Goal: Register for event/course: Register for event/course

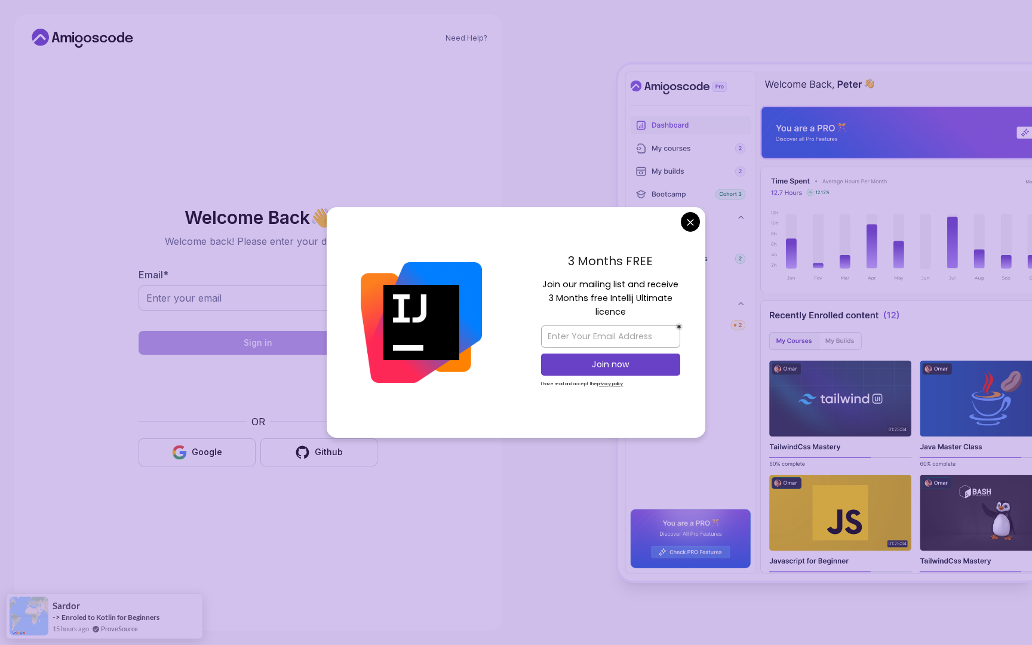
click at [697, 229] on div "3 Months FREE Join our mailing list and receive 3 Months free Intellij Ultimate…" at bounding box center [610, 322] width 189 height 230
click at [692, 214] on body "Need Help? Welcome Back 👋 Welcome back! Please enter your details. Email * Sign…" at bounding box center [516, 322] width 1032 height 645
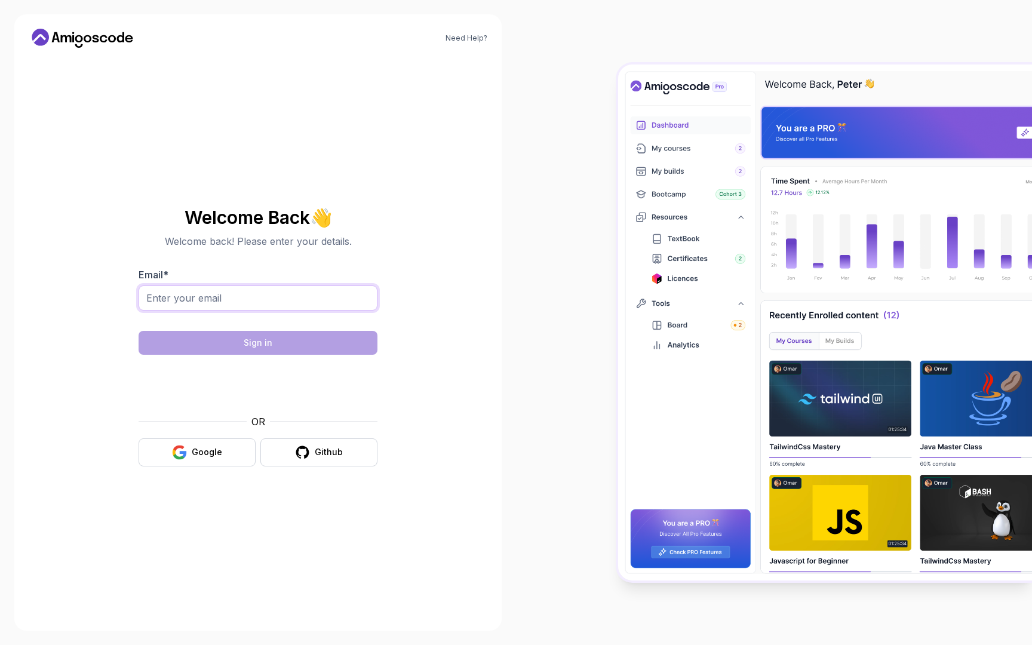
click at [217, 299] on input "Email *" at bounding box center [258, 297] width 239 height 25
click at [208, 463] on button "Google" at bounding box center [197, 452] width 117 height 28
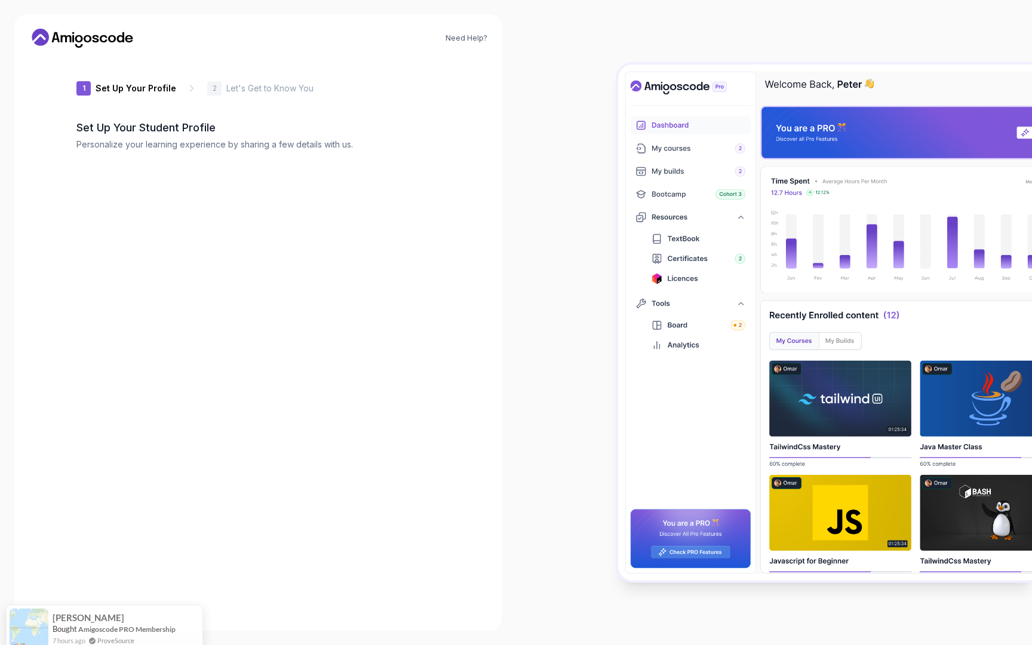
type input "cleverjaguar660e0"
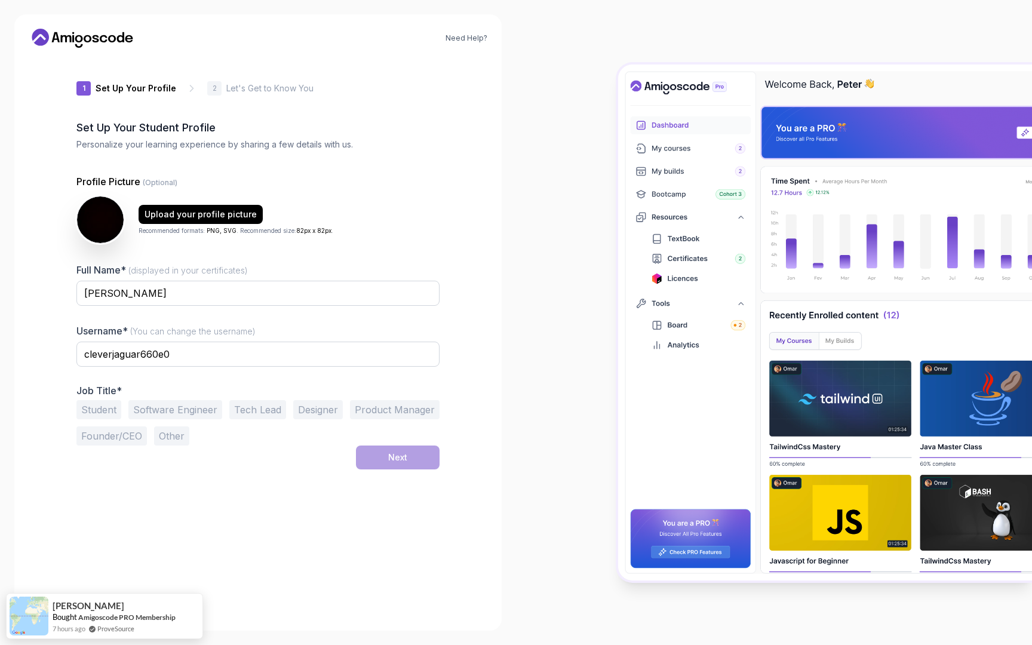
click at [104, 416] on button "Student" at bounding box center [98, 409] width 45 height 19
click at [173, 410] on button "Software Engineer" at bounding box center [175, 409] width 94 height 19
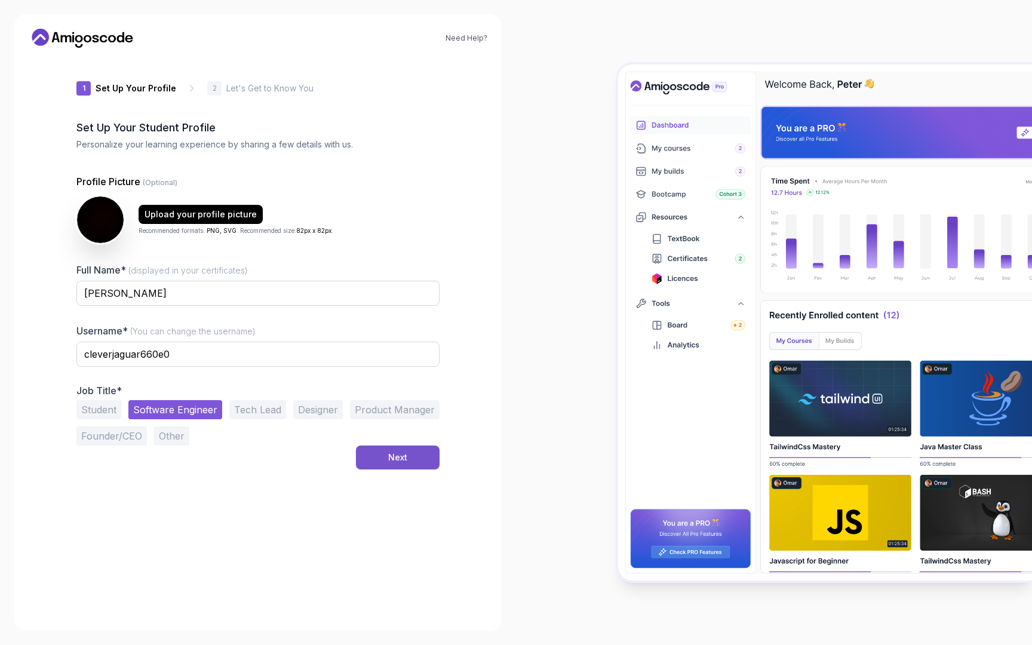
click at [402, 464] on button "Next" at bounding box center [398, 457] width 84 height 24
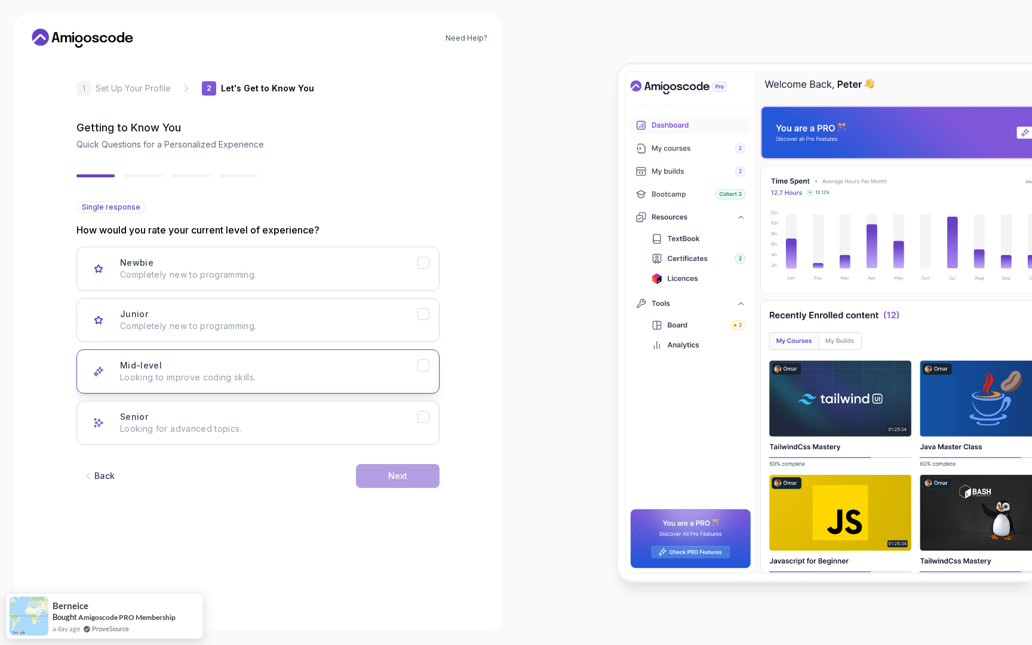
click at [142, 374] on p "Looking to improve coding skills." at bounding box center [268, 377] width 297 height 12
click at [381, 471] on button "Next" at bounding box center [398, 476] width 84 height 24
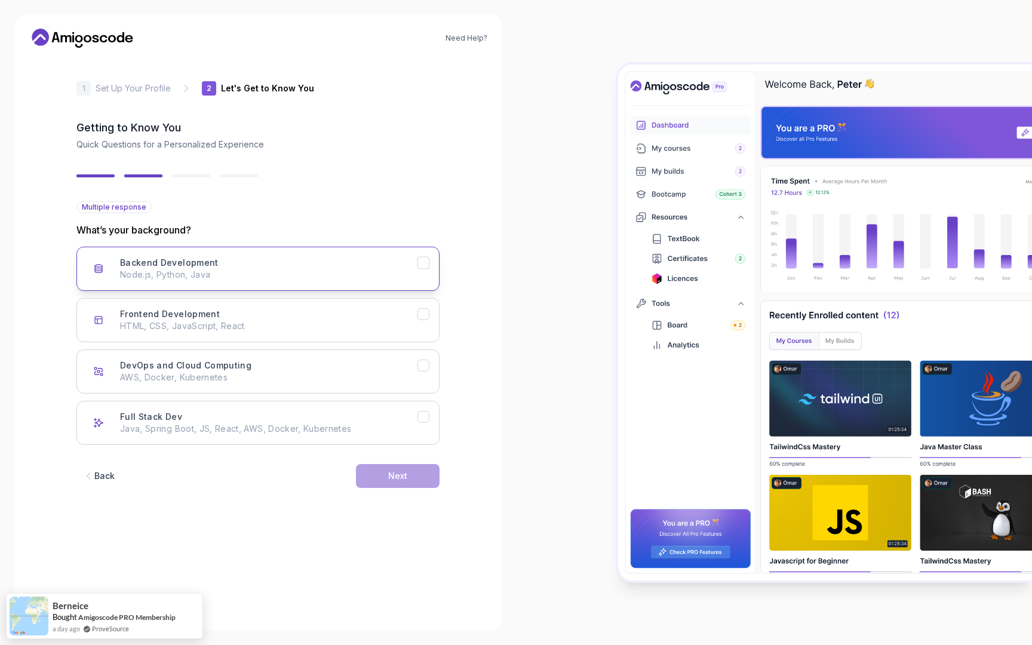
click at [219, 263] on div "Backend Development Node.js, Python, Java" at bounding box center [268, 269] width 297 height 24
click at [402, 472] on div "Next" at bounding box center [397, 476] width 19 height 12
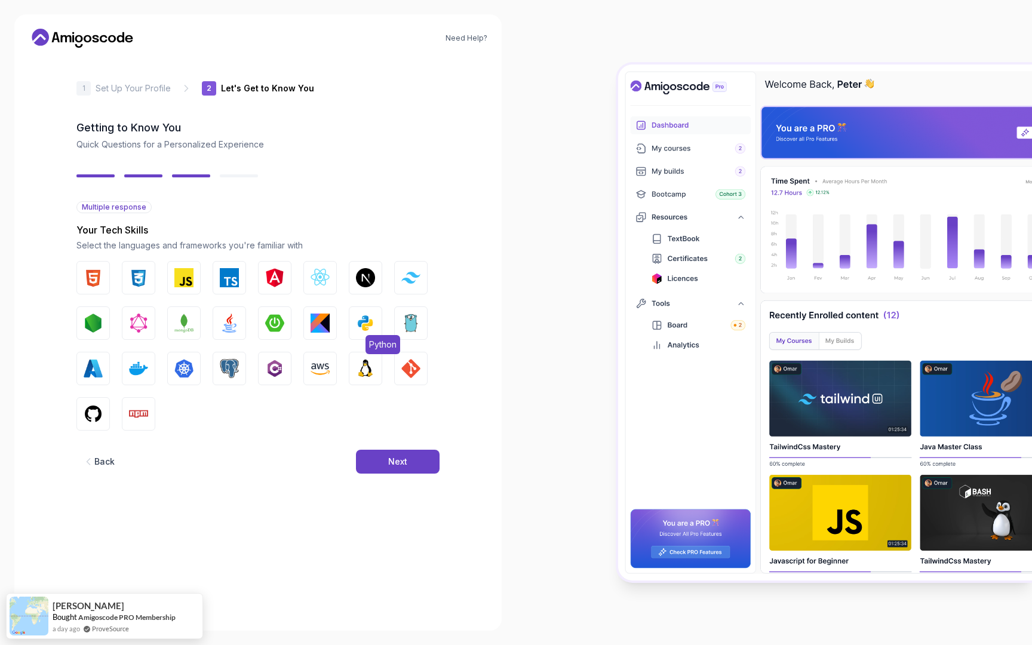
click at [370, 321] on img "button" at bounding box center [365, 322] width 19 height 19
click at [413, 321] on img "button" at bounding box center [410, 322] width 19 height 19
click at [311, 321] on img "button" at bounding box center [319, 322] width 19 height 19
click at [266, 322] on img "button" at bounding box center [274, 322] width 19 height 19
click at [214, 322] on button "Java" at bounding box center [229, 322] width 33 height 33
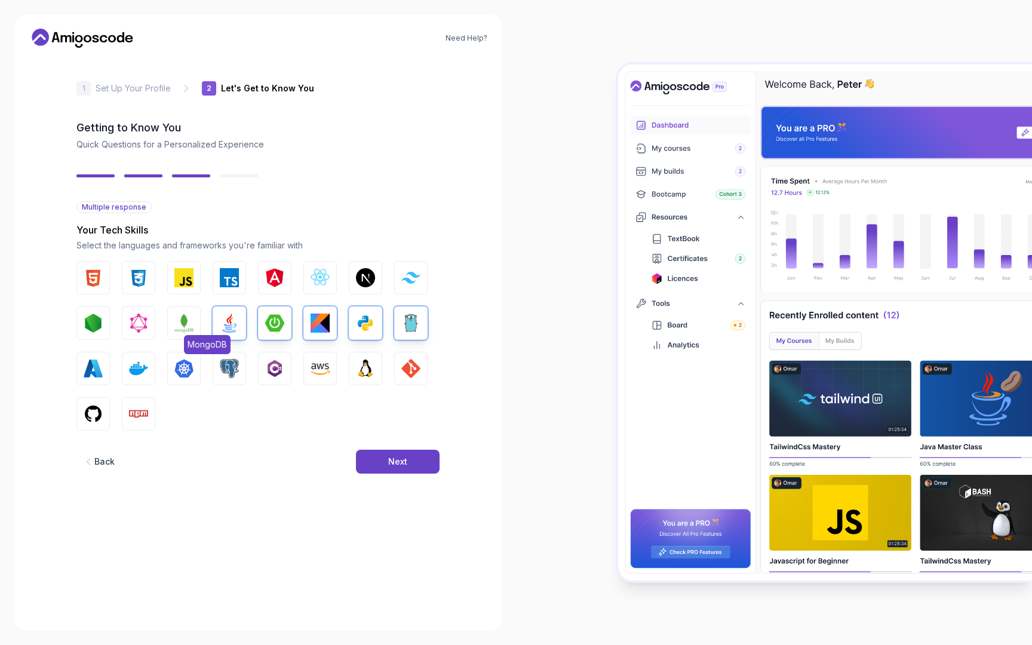
click at [180, 321] on img "button" at bounding box center [183, 322] width 19 height 19
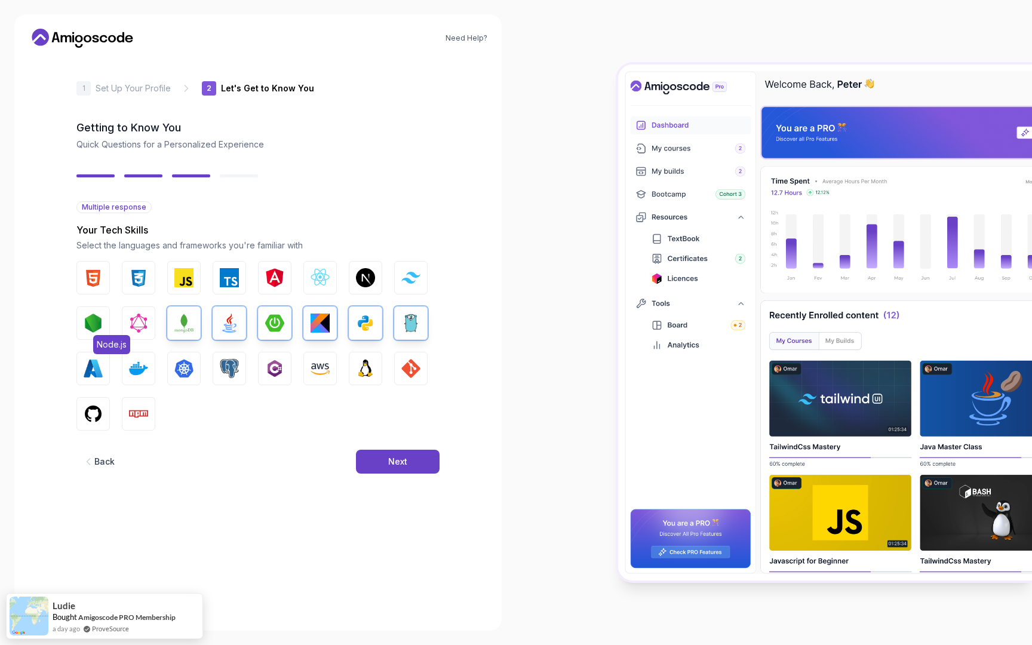
click at [95, 319] on img "button" at bounding box center [93, 322] width 19 height 19
click at [323, 370] on img "button" at bounding box center [319, 368] width 19 height 19
click at [316, 375] on img "button" at bounding box center [319, 368] width 19 height 19
click at [413, 373] on img "button" at bounding box center [410, 368] width 19 height 19
click at [96, 416] on img "button" at bounding box center [93, 413] width 19 height 19
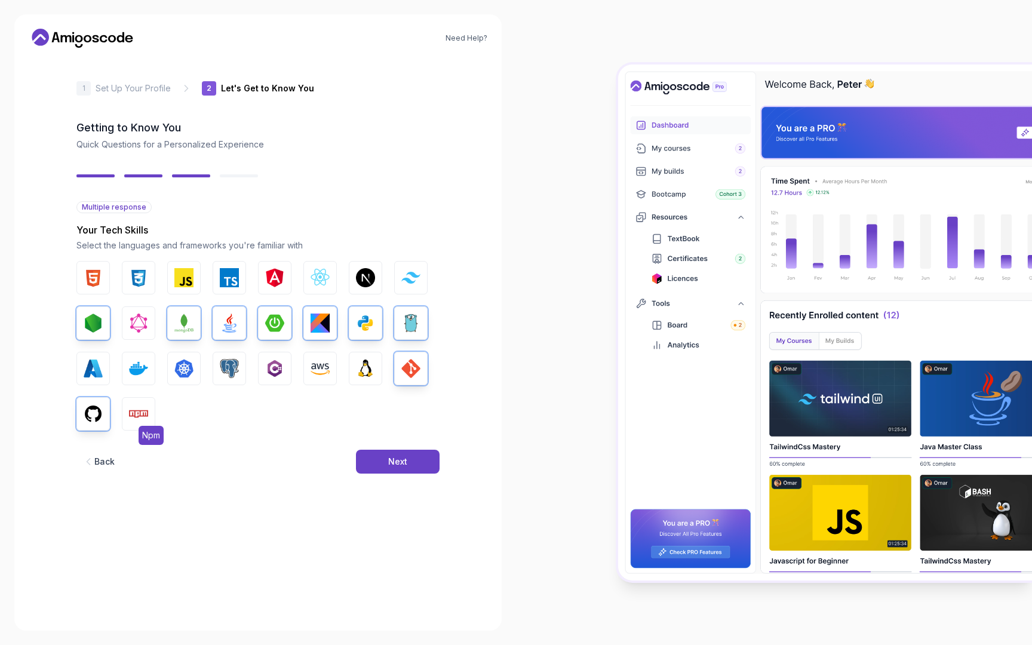
click at [145, 413] on img "button" at bounding box center [138, 413] width 19 height 19
click at [387, 459] on button "Next" at bounding box center [398, 462] width 84 height 24
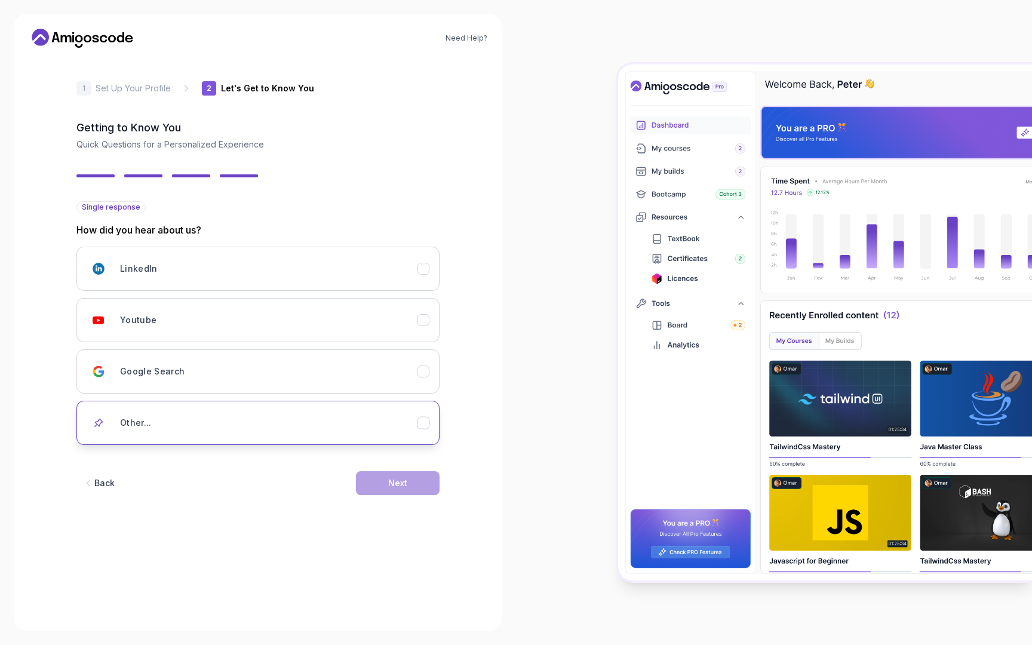
click at [236, 414] on div "Other..." at bounding box center [268, 423] width 297 height 24
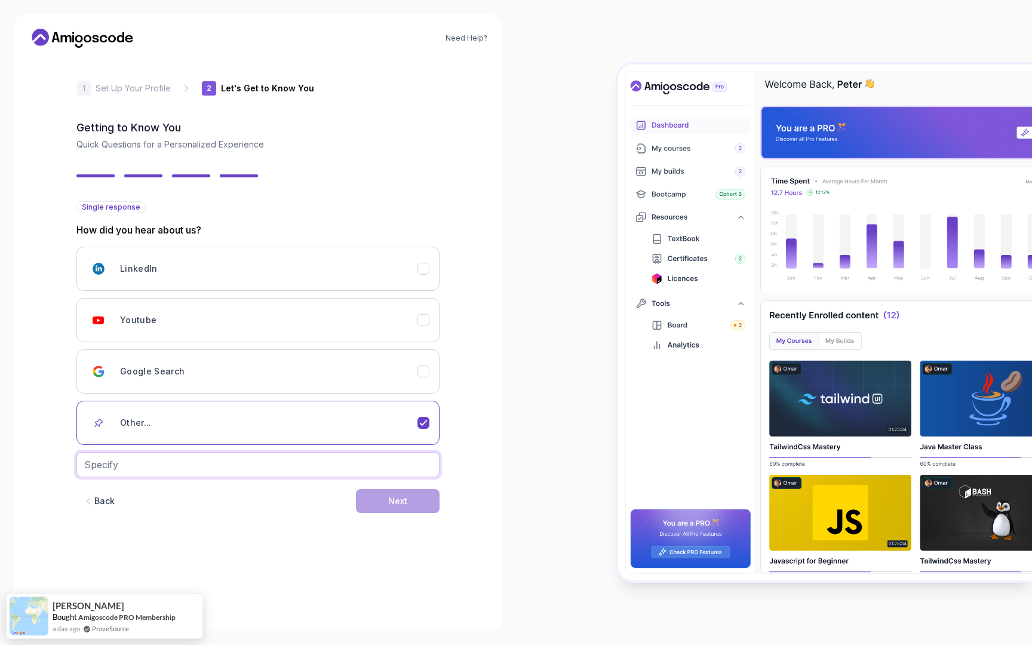
click at [189, 468] on input "text" at bounding box center [257, 464] width 363 height 25
type input "Email"
click at [386, 502] on button "Next" at bounding box center [398, 501] width 84 height 24
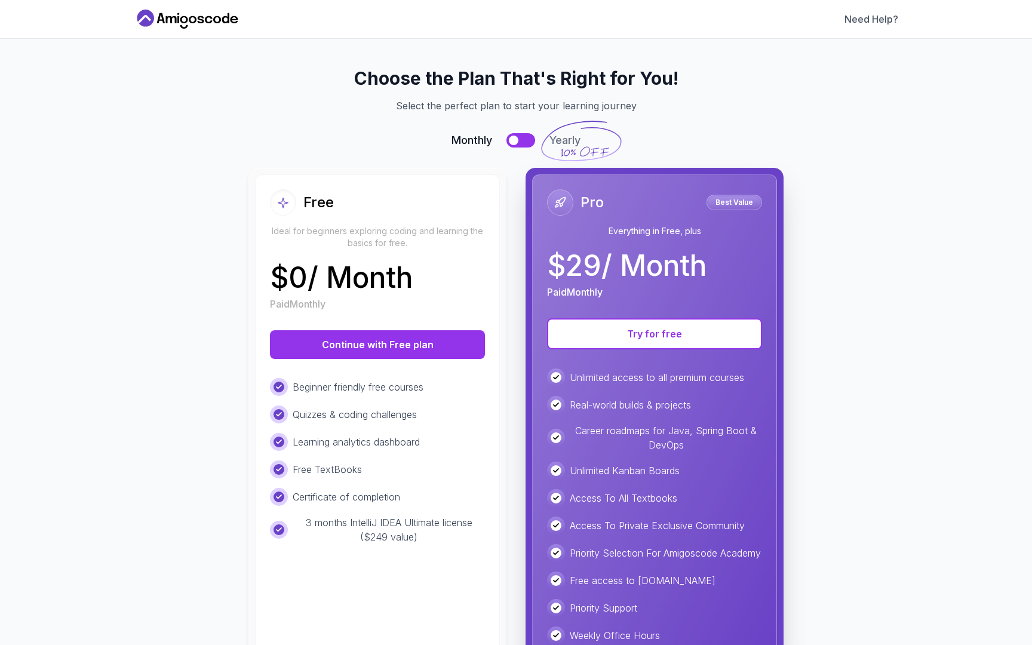
scroll to position [60, 0]
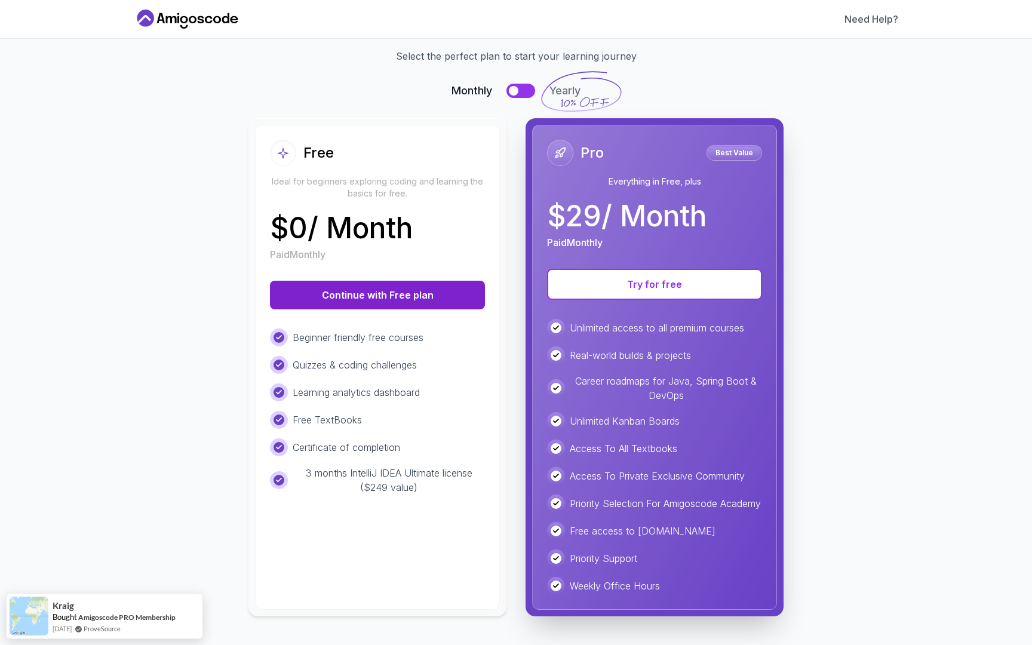
click at [365, 281] on button "Continue with Free plan" at bounding box center [377, 295] width 215 height 29
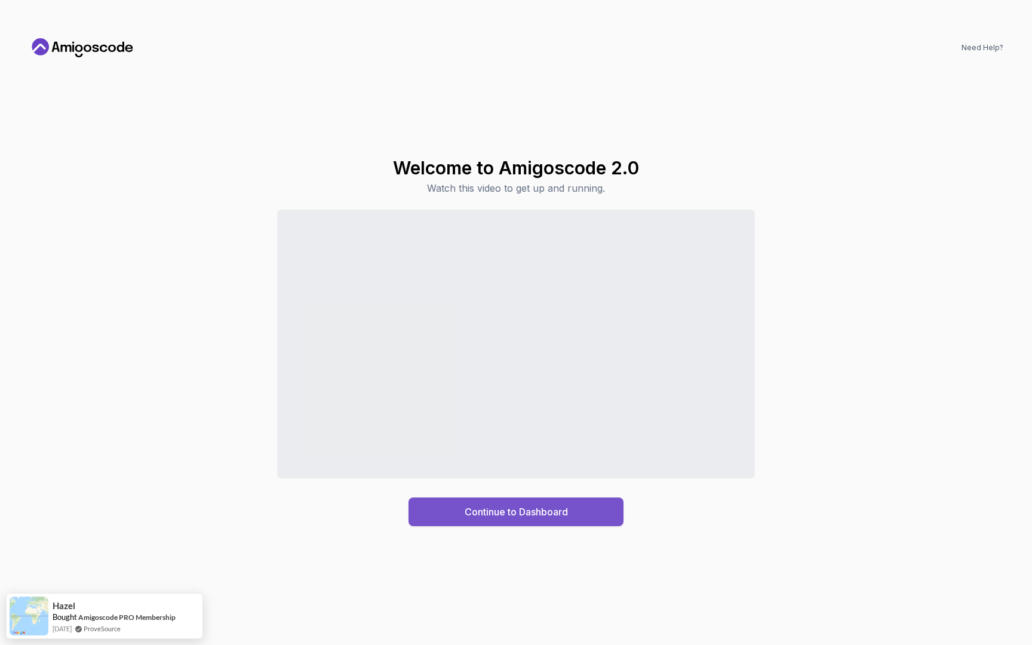
click at [506, 506] on div "Continue to Dashboard" at bounding box center [515, 511] width 103 height 14
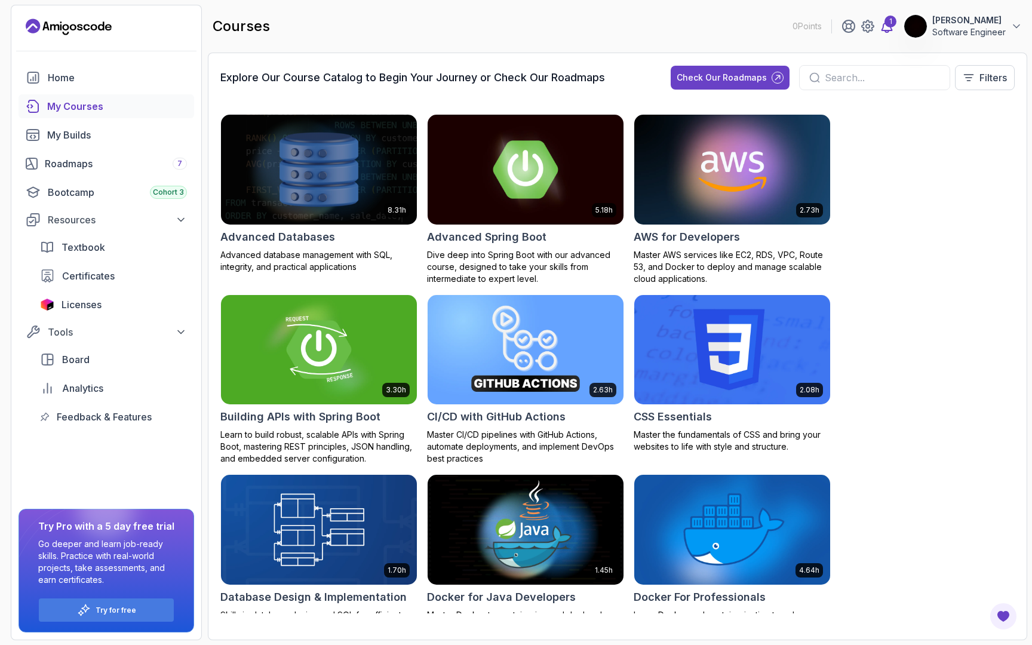
click at [884, 24] on div "1" at bounding box center [890, 22] width 12 height 12
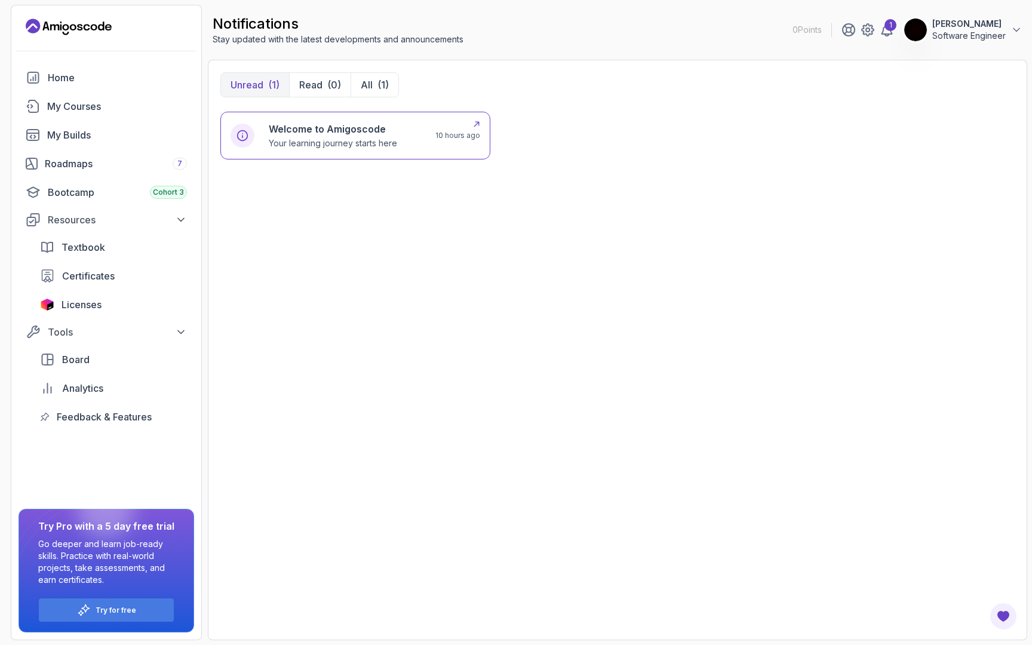
click at [407, 132] on div "Welcome to Amigoscode Your learning journey starts here" at bounding box center [345, 135] width 152 height 27
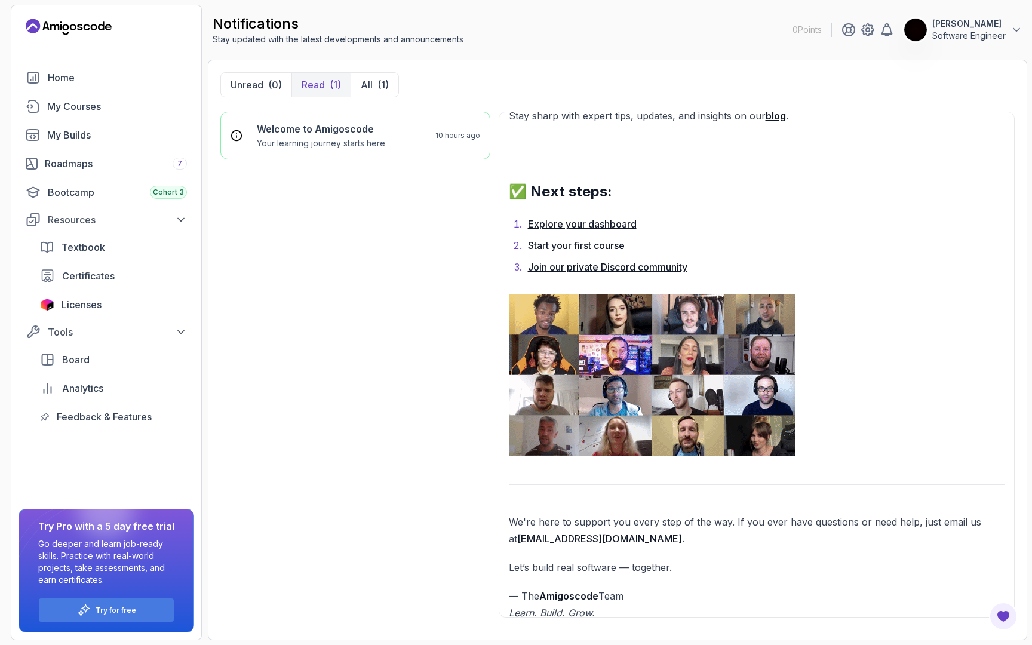
scroll to position [806, 0]
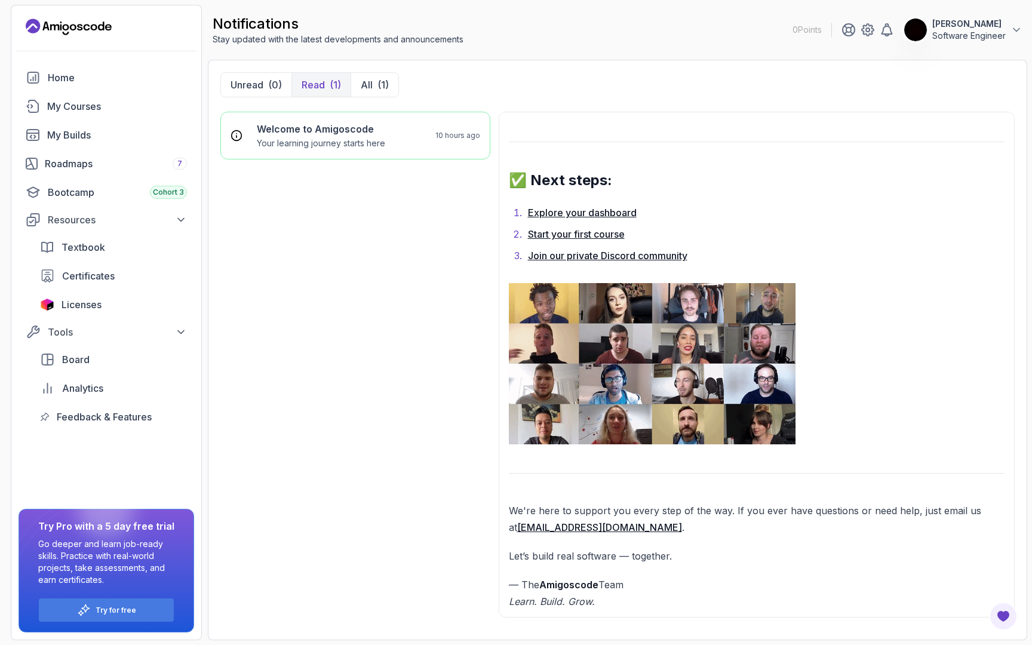
click at [604, 230] on link "Start your first course" at bounding box center [576, 234] width 97 height 12
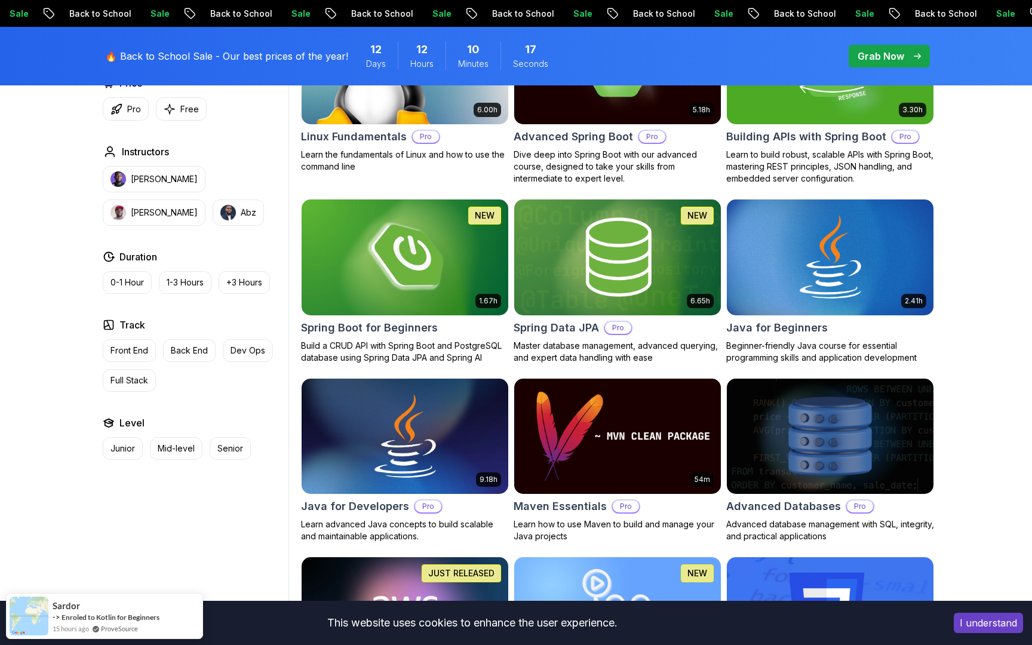
scroll to position [454, 0]
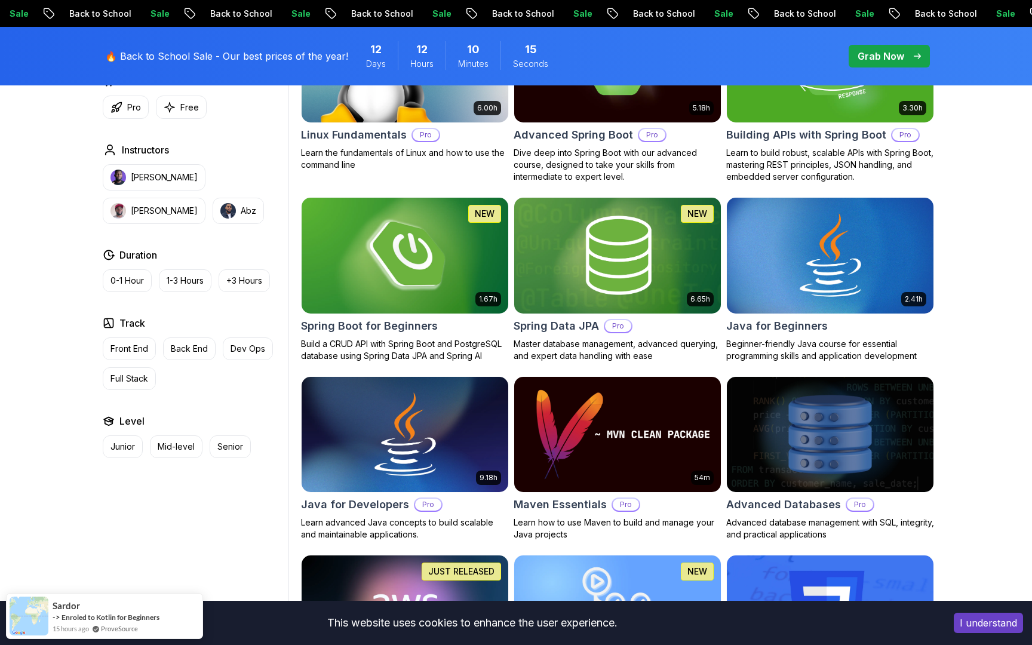
click at [444, 263] on img at bounding box center [404, 255] width 217 height 121
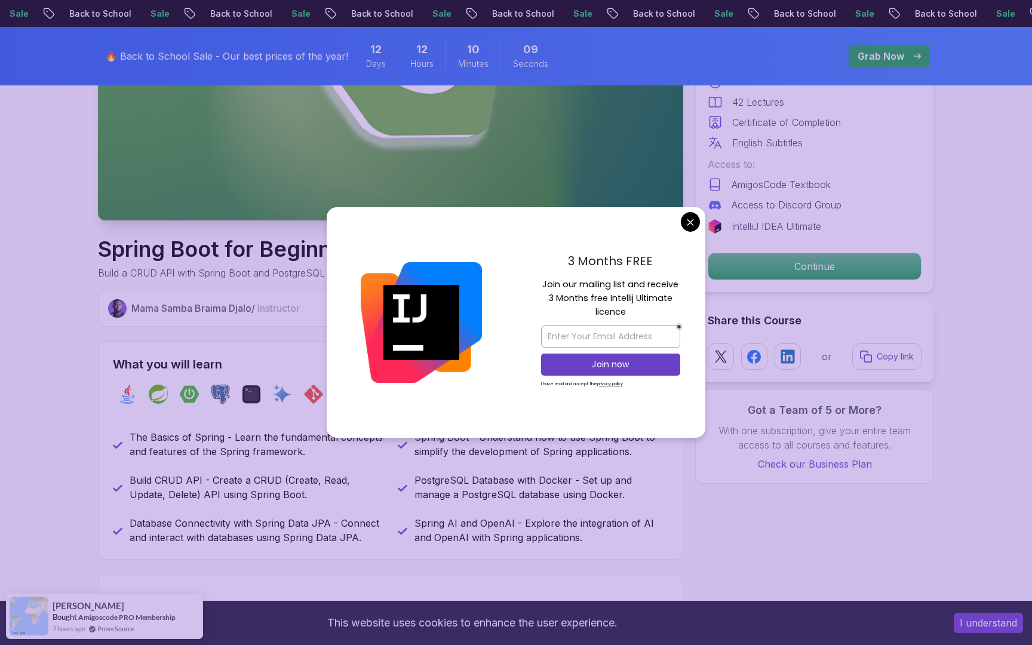
scroll to position [339, 0]
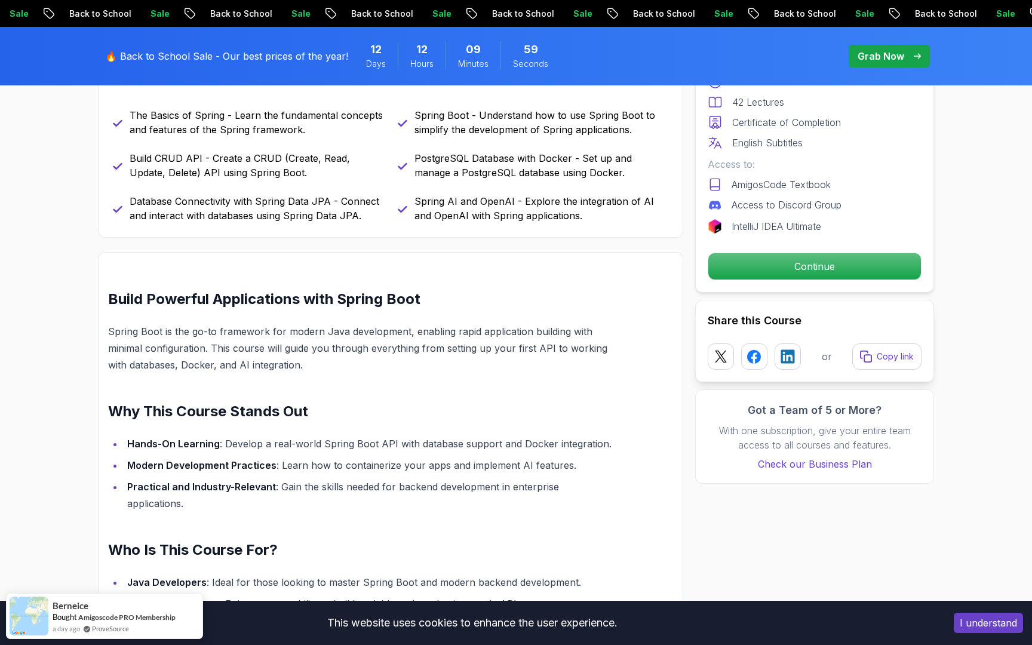
scroll to position [0, 0]
